Goal: Task Accomplishment & Management: Manage account settings

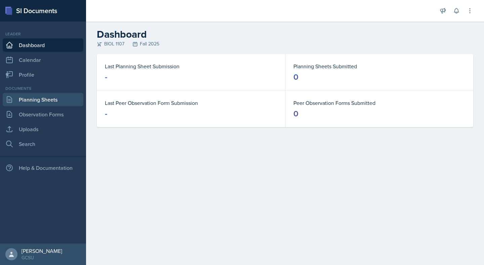
click at [57, 101] on link "Planning Sheets" at bounding box center [43, 99] width 81 height 13
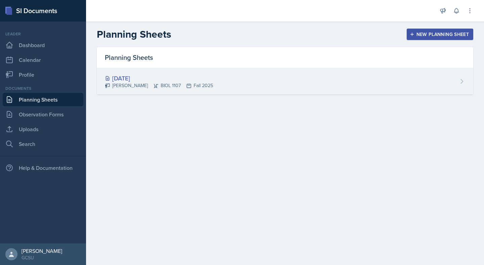
click at [349, 73] on div "[DATE] [PERSON_NAME] BIOL 1107 Fall 2025" at bounding box center [285, 81] width 376 height 26
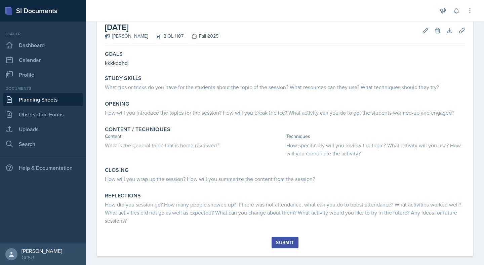
scroll to position [44, 0]
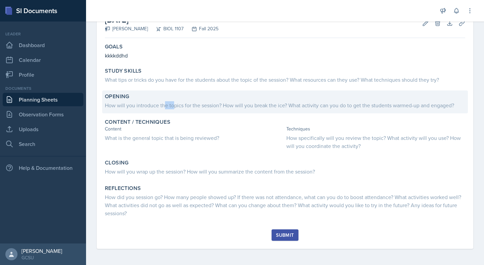
drag, startPoint x: 166, startPoint y: 107, endPoint x: 172, endPoint y: 104, distance: 7.2
click at [172, 104] on div "How will you introduce the topics for the session? How will you break the ice? …" at bounding box center [285, 105] width 360 height 8
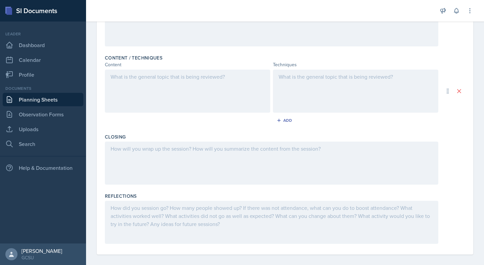
scroll to position [191, 0]
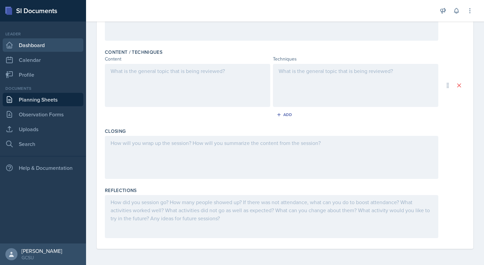
click at [51, 48] on link "Dashboard" at bounding box center [43, 44] width 81 height 13
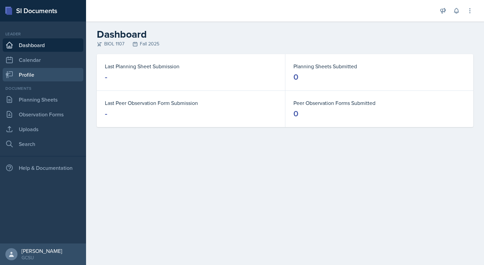
click at [42, 79] on link "Profile" at bounding box center [43, 74] width 81 height 13
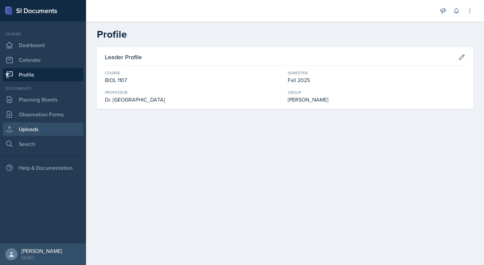
click at [33, 129] on link "Uploads" at bounding box center [43, 128] width 81 height 13
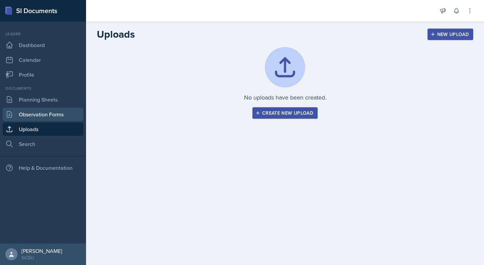
click at [37, 116] on link "Observation Forms" at bounding box center [43, 114] width 81 height 13
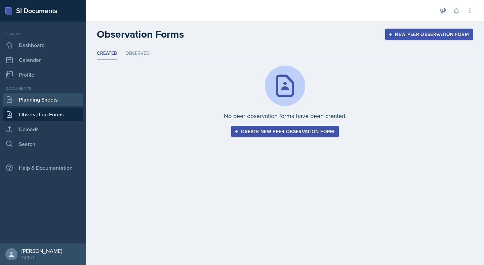
click at [37, 100] on link "Planning Sheets" at bounding box center [43, 99] width 81 height 13
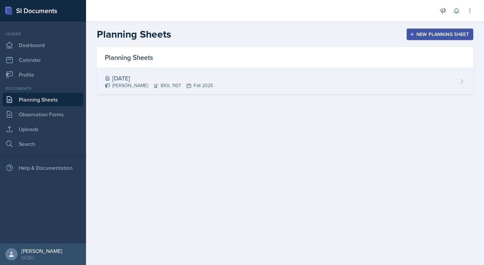
click at [382, 79] on div "[DATE] [PERSON_NAME] BIOL 1107 Fall 2025" at bounding box center [285, 81] width 376 height 26
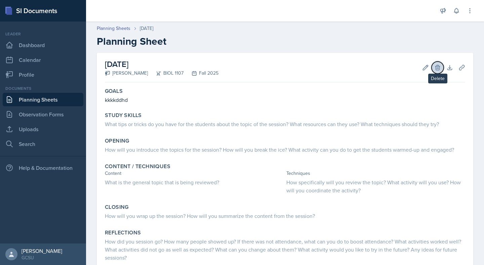
click at [439, 68] on icon at bounding box center [437, 67] width 4 height 5
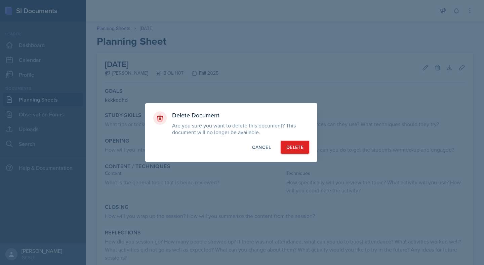
click at [296, 152] on button "Delete" at bounding box center [295, 147] width 29 height 13
